Goal: Transaction & Acquisition: Purchase product/service

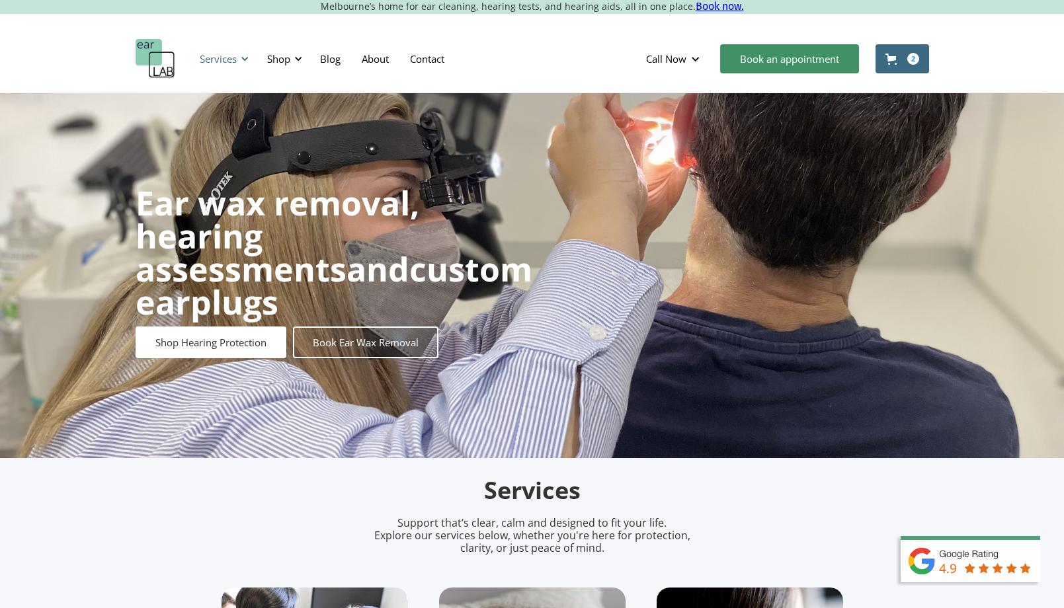
click at [240, 56] on div at bounding box center [244, 58] width 9 height 9
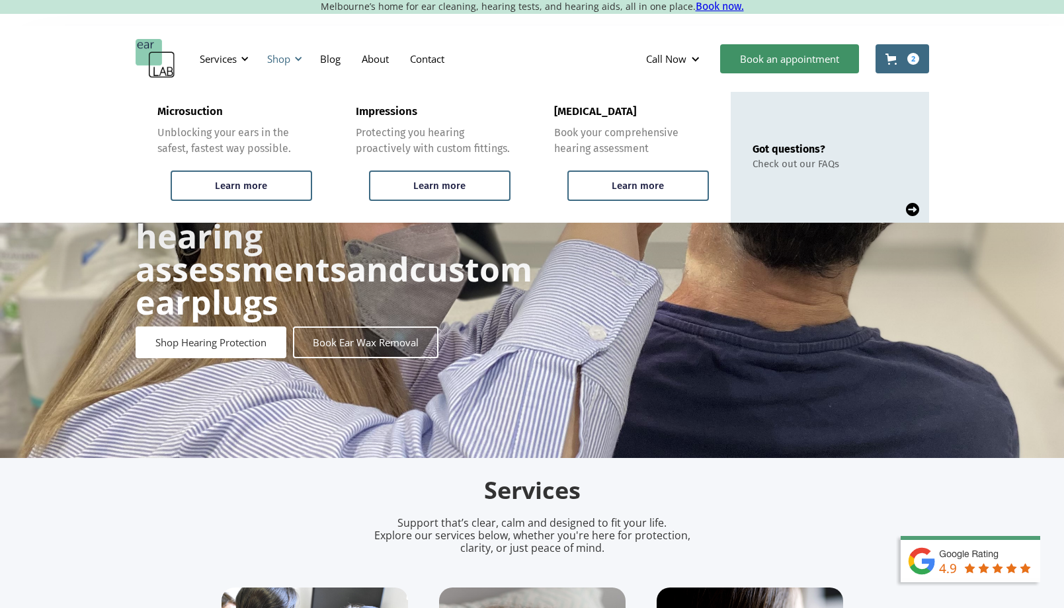
click at [277, 59] on div "Shop" at bounding box center [278, 58] width 23 height 13
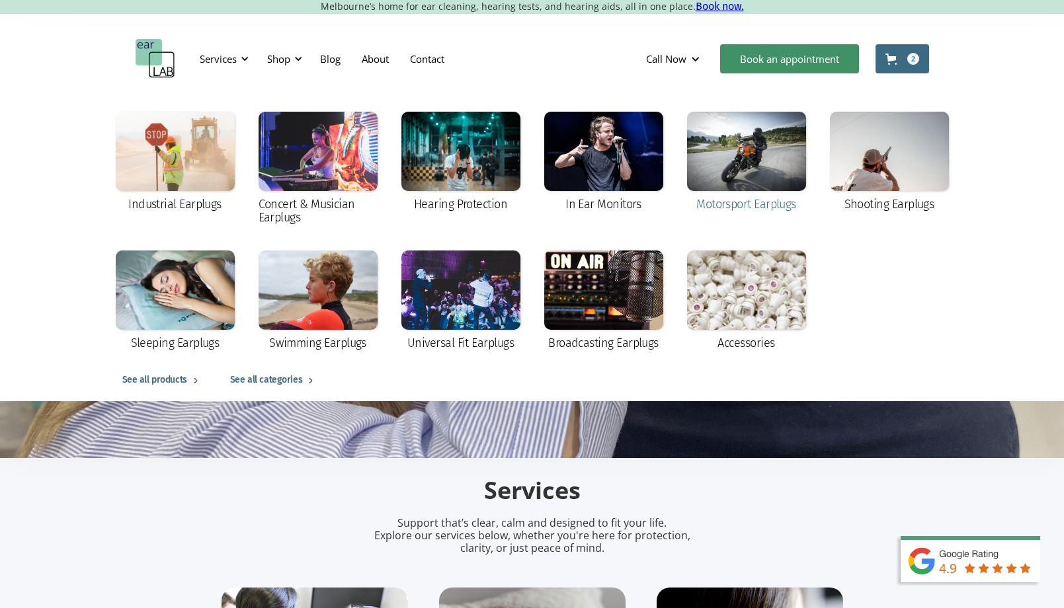
click at [738, 164] on div at bounding box center [746, 151] width 119 height 79
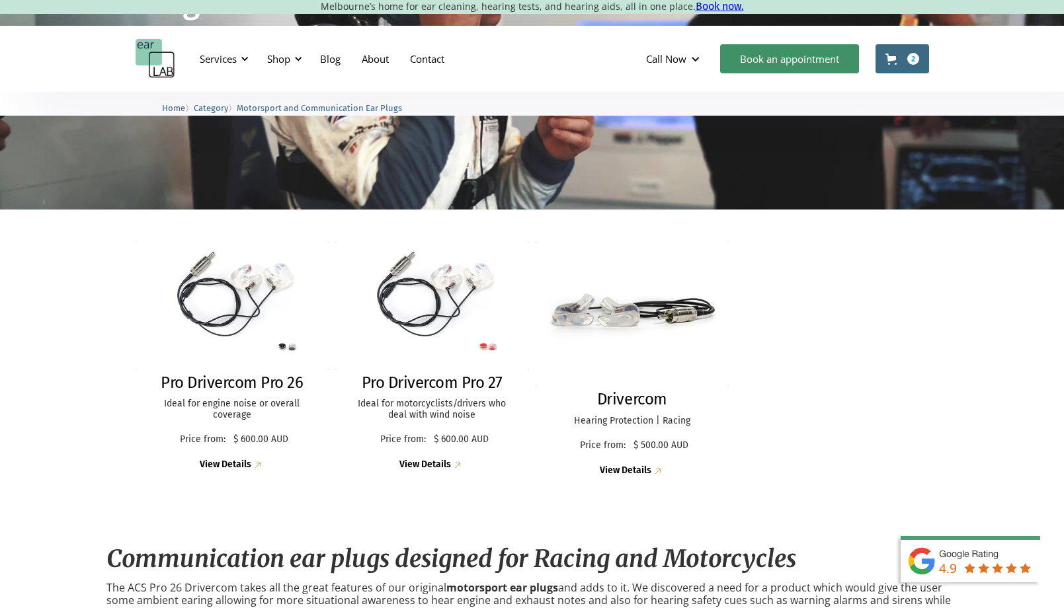
scroll to position [308, 0]
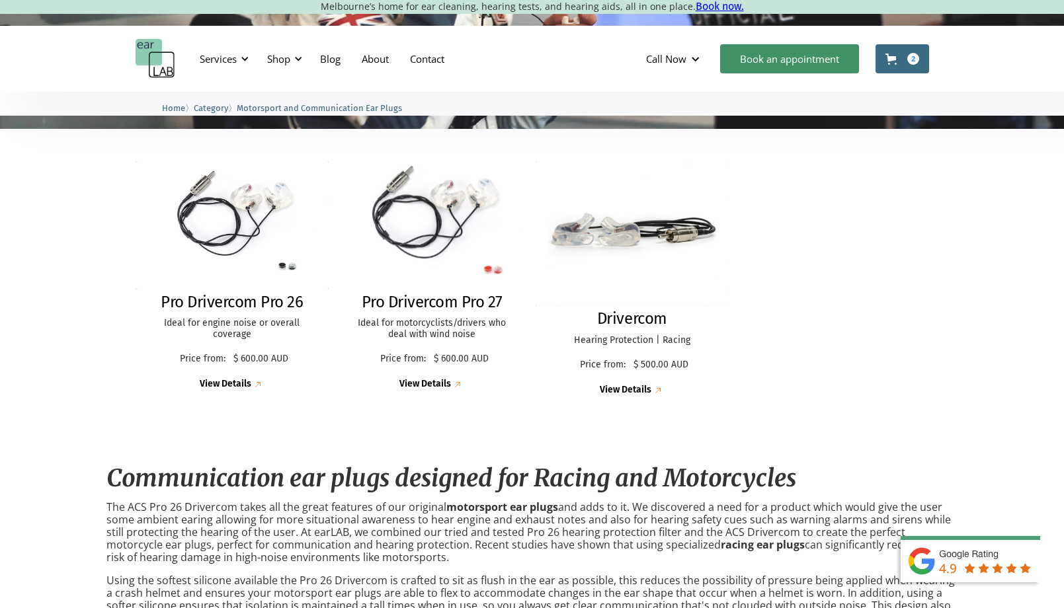
click at [467, 243] on img at bounding box center [432, 224] width 211 height 139
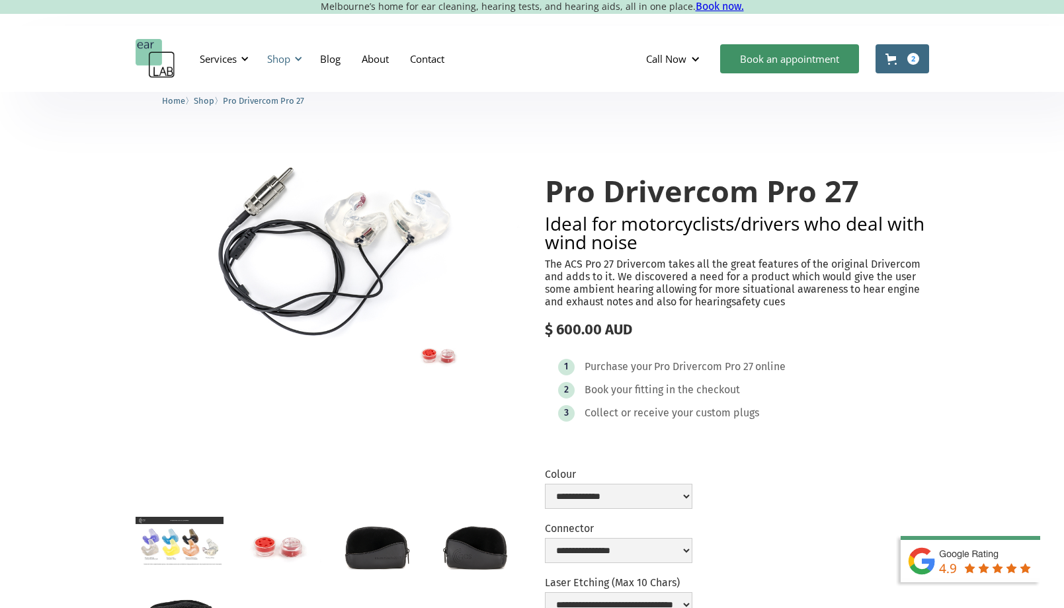
click at [286, 71] on div "Shop" at bounding box center [282, 59] width 47 height 40
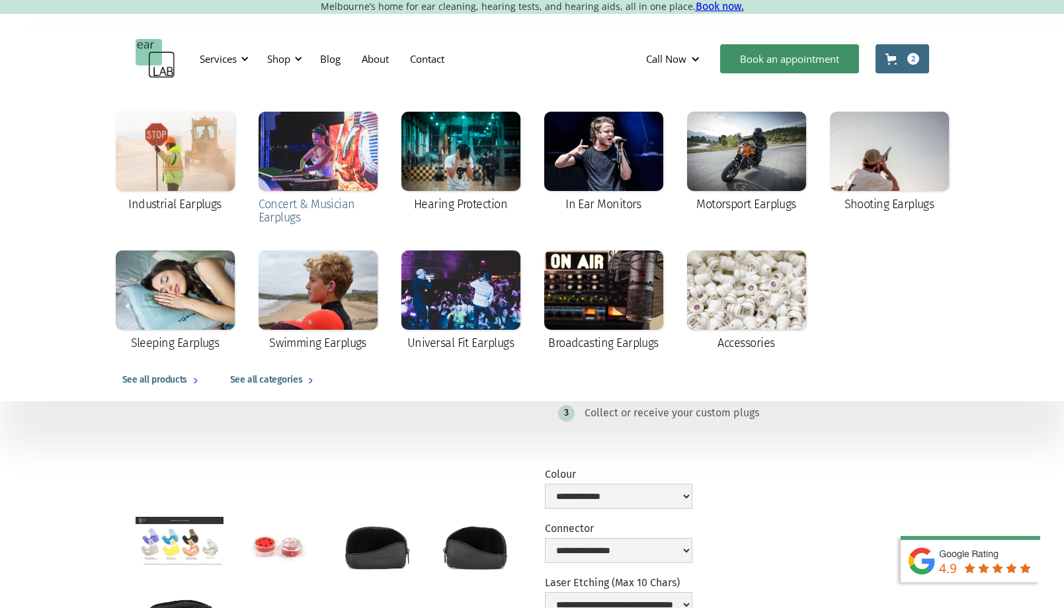
click at [337, 167] on div at bounding box center [317, 151] width 119 height 79
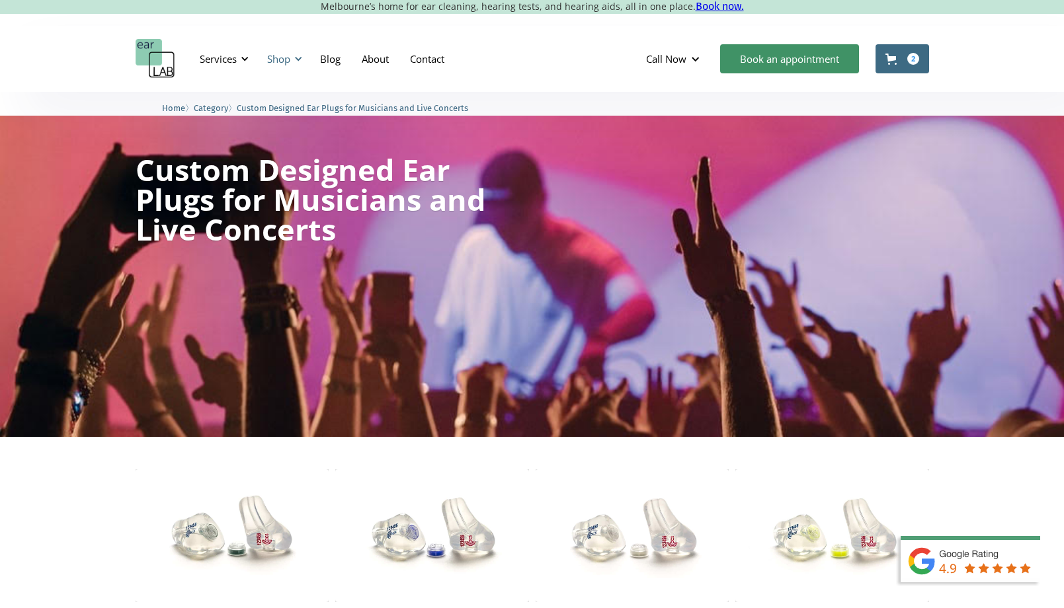
click at [272, 58] on div "Shop" at bounding box center [278, 58] width 23 height 13
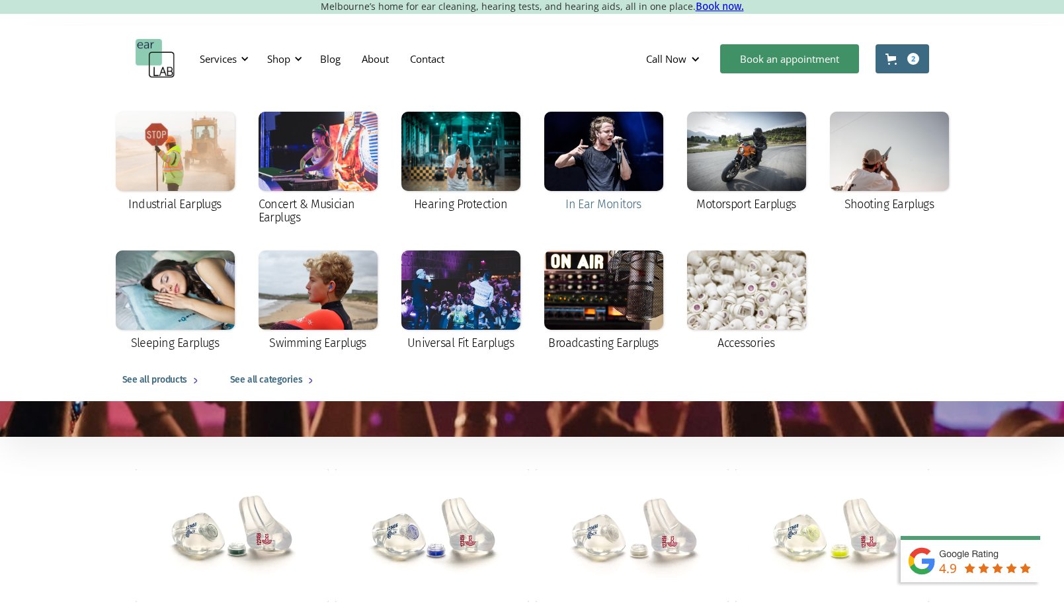
click at [595, 164] on div at bounding box center [603, 151] width 119 height 79
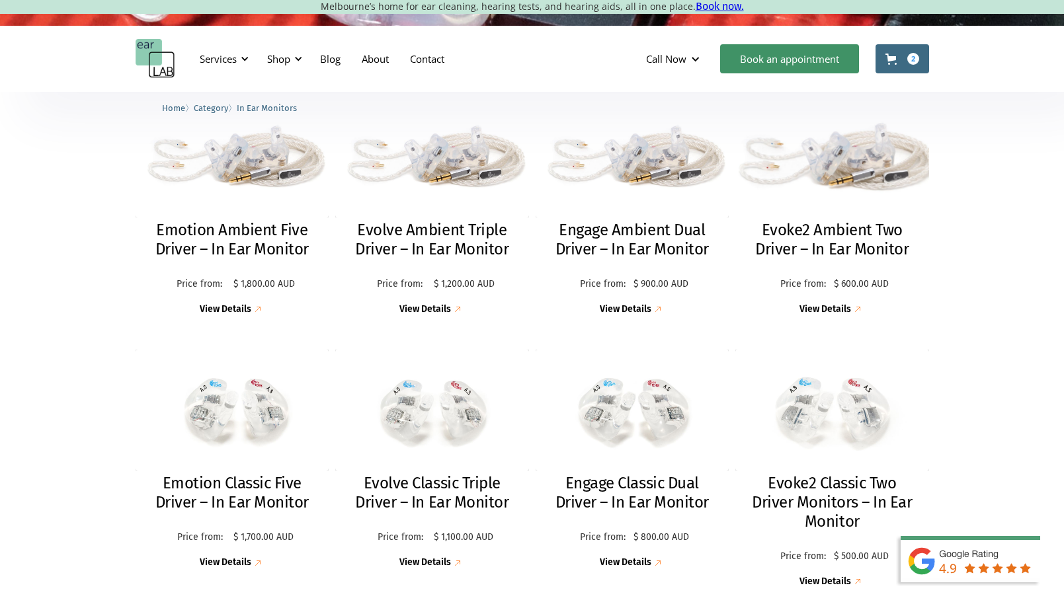
scroll to position [405, 0]
